Goal: Book appointment/travel/reservation

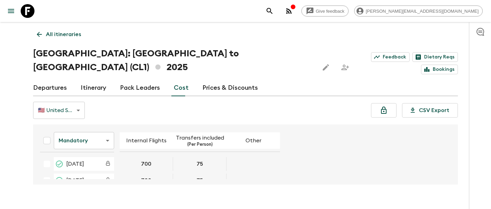
click at [33, 8] on icon at bounding box center [28, 11] width 14 height 14
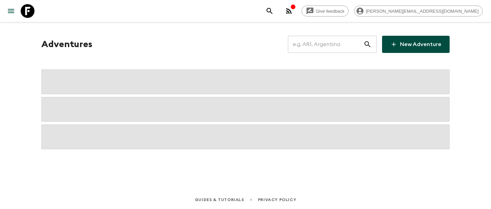
click at [328, 42] on input "text" at bounding box center [325, 44] width 75 height 19
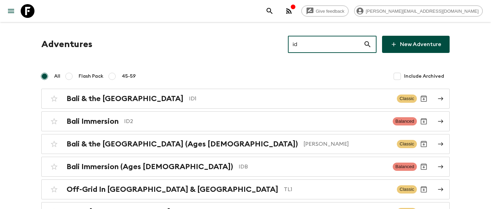
type input "id2"
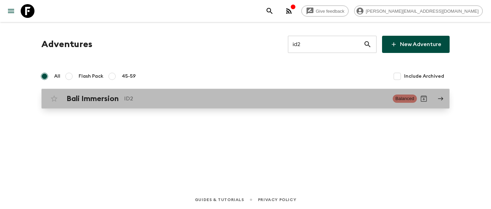
click at [209, 103] on div "Bali Immersion ID2" at bounding box center [226, 98] width 320 height 9
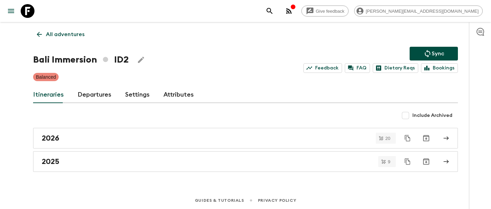
click at [90, 91] on link "Departures" at bounding box center [95, 95] width 34 height 17
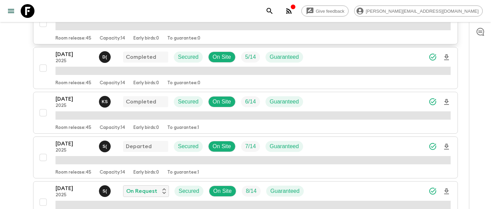
scroll to position [156, 0]
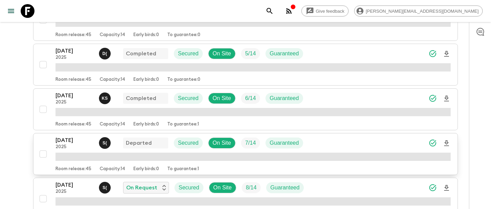
click at [69, 143] on p "[DATE]" at bounding box center [74, 140] width 38 height 8
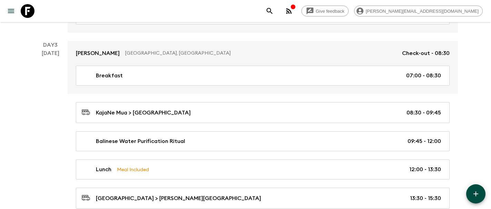
scroll to position [493, 0]
